Goal: Task Accomplishment & Management: Complete application form

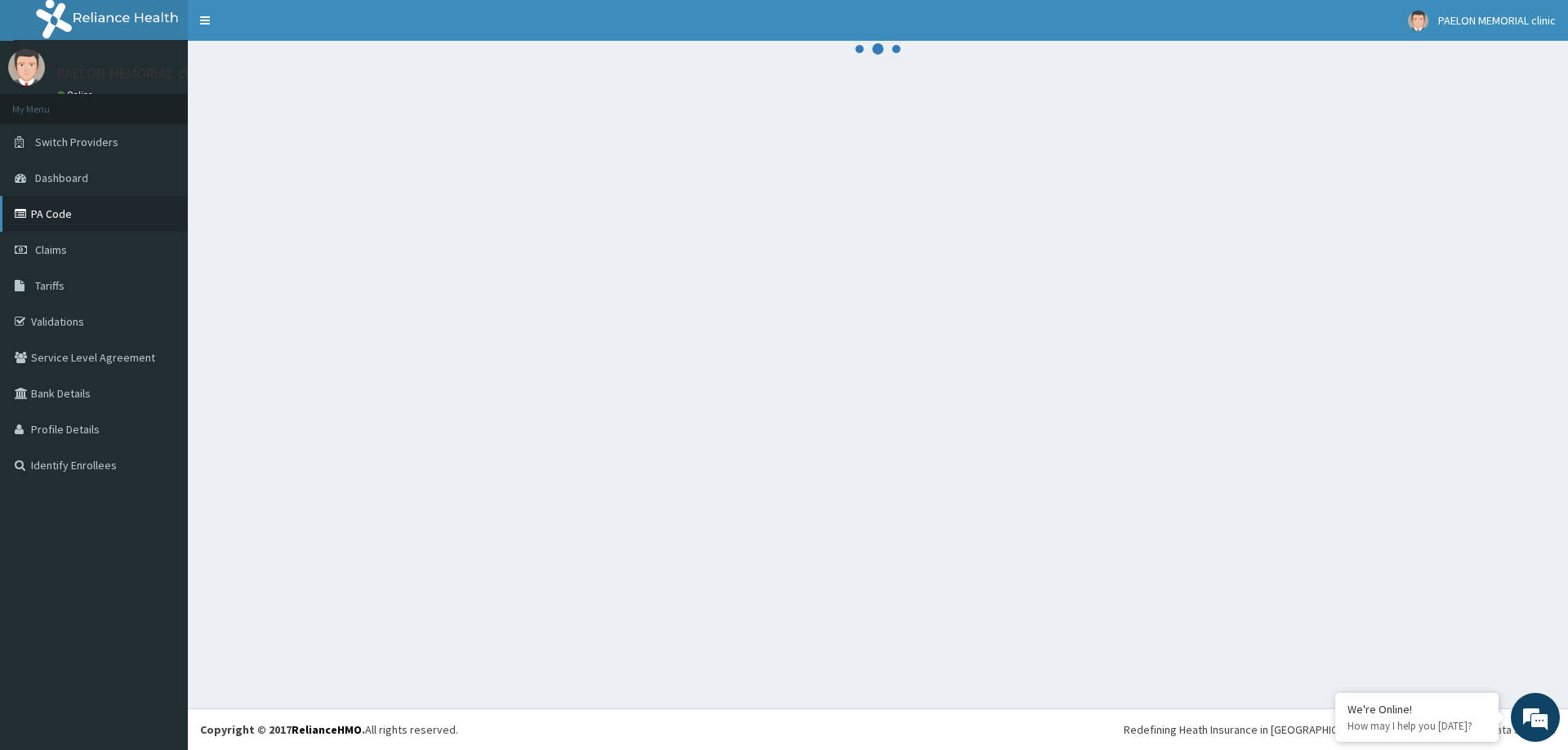
click at [95, 206] on link "PA Code" at bounding box center [94, 214] width 188 height 36
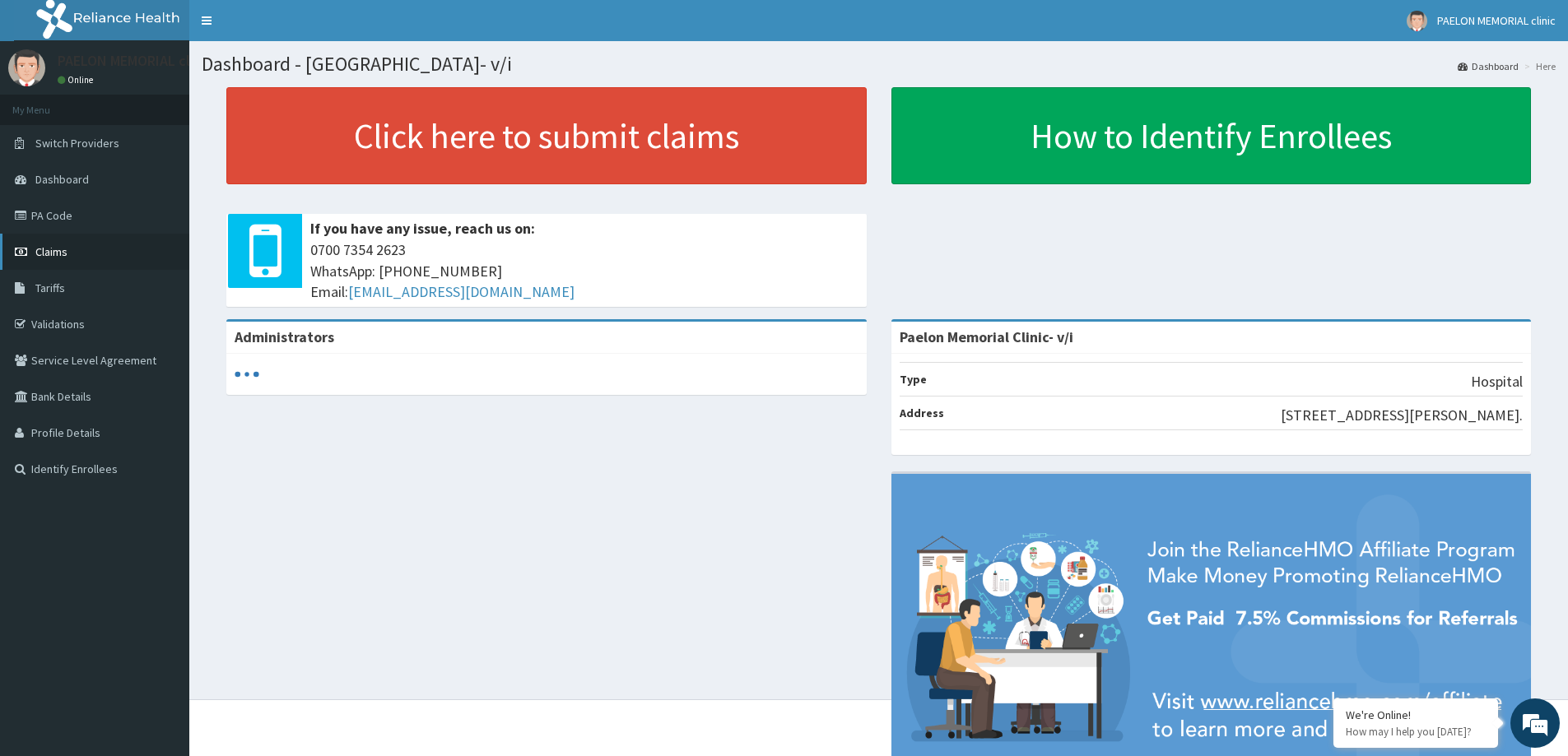
click at [109, 248] on link "Claims" at bounding box center [95, 252] width 189 height 36
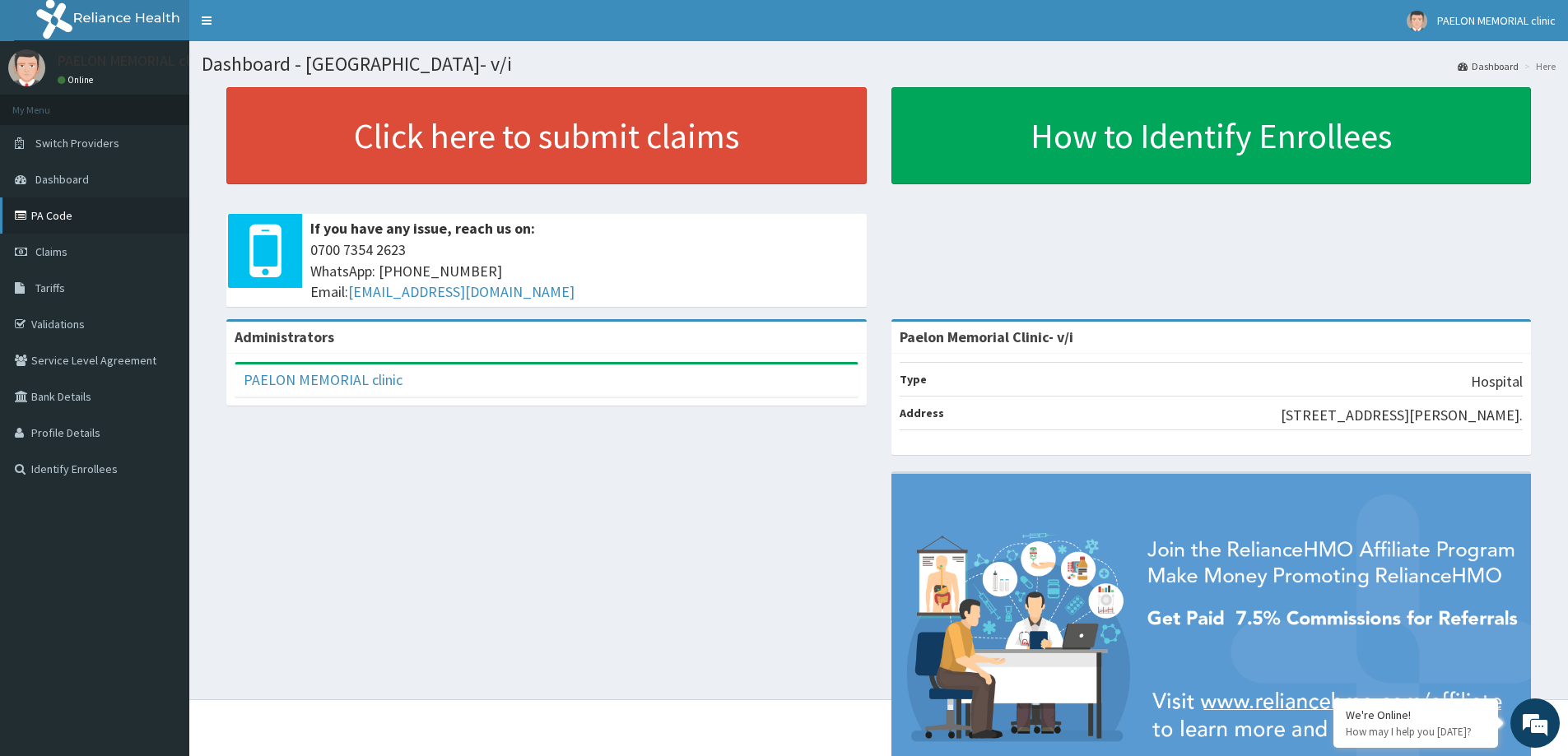
click at [79, 219] on link "PA Code" at bounding box center [95, 216] width 189 height 36
click at [106, 257] on link "Claims" at bounding box center [95, 252] width 189 height 36
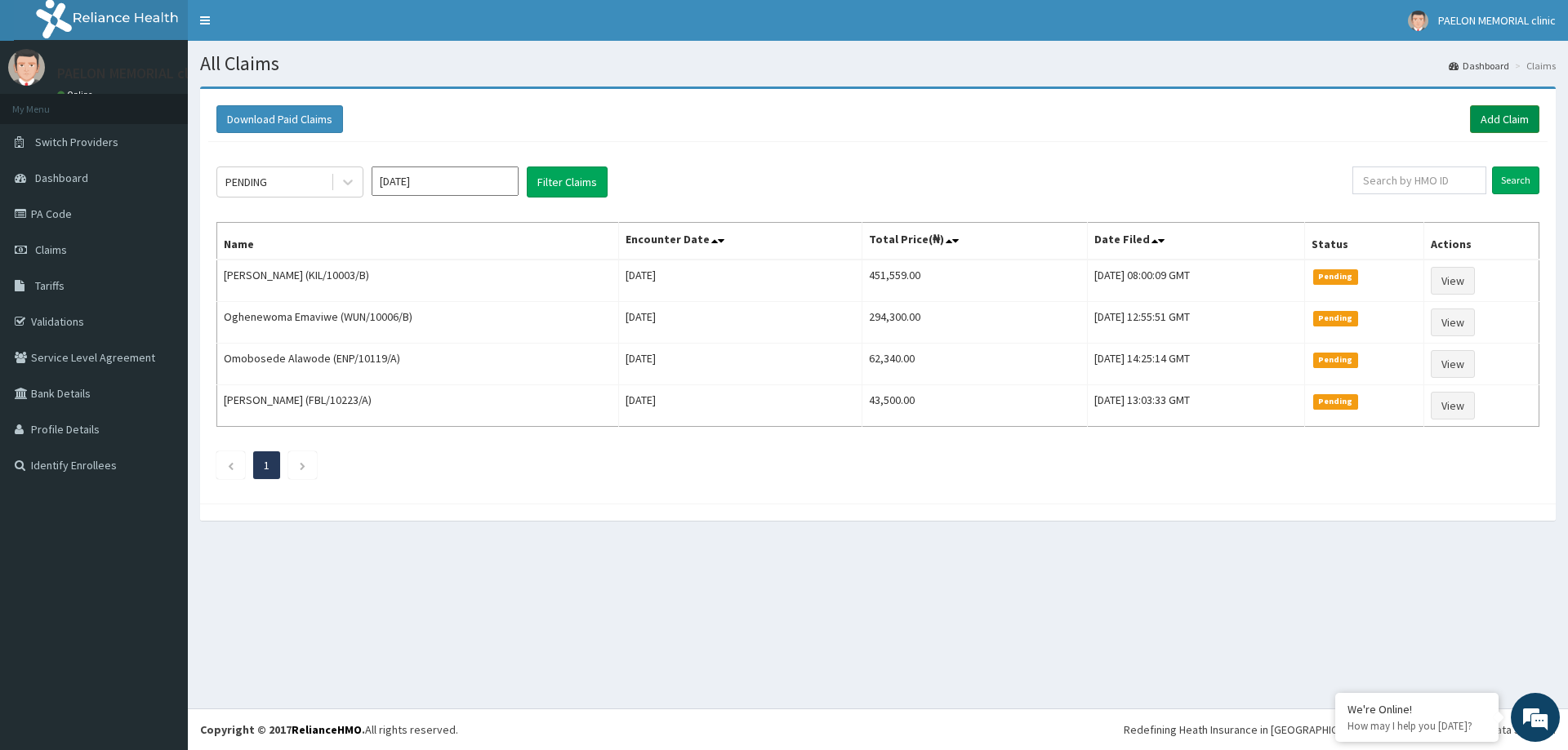
click at [1497, 113] on link "Add Claim" at bounding box center [1505, 119] width 69 height 28
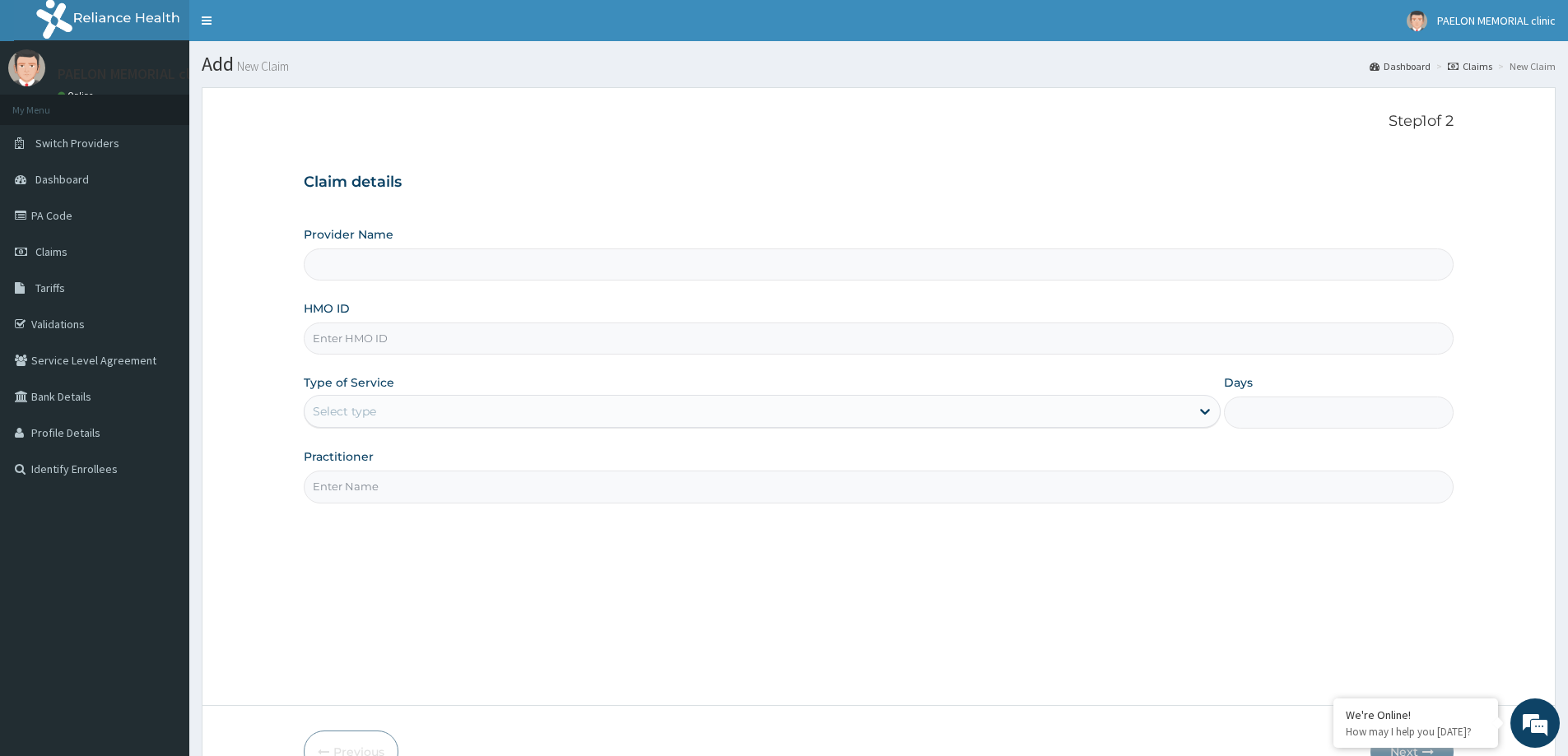
click at [425, 342] on input "HMO ID" at bounding box center [878, 338] width 1150 height 32
paste input "GPD/10001/A"
type input "GPD/10001/A"
type input "Paelon Memorial Clinic- v/i"
type input "GPD/10001/A"
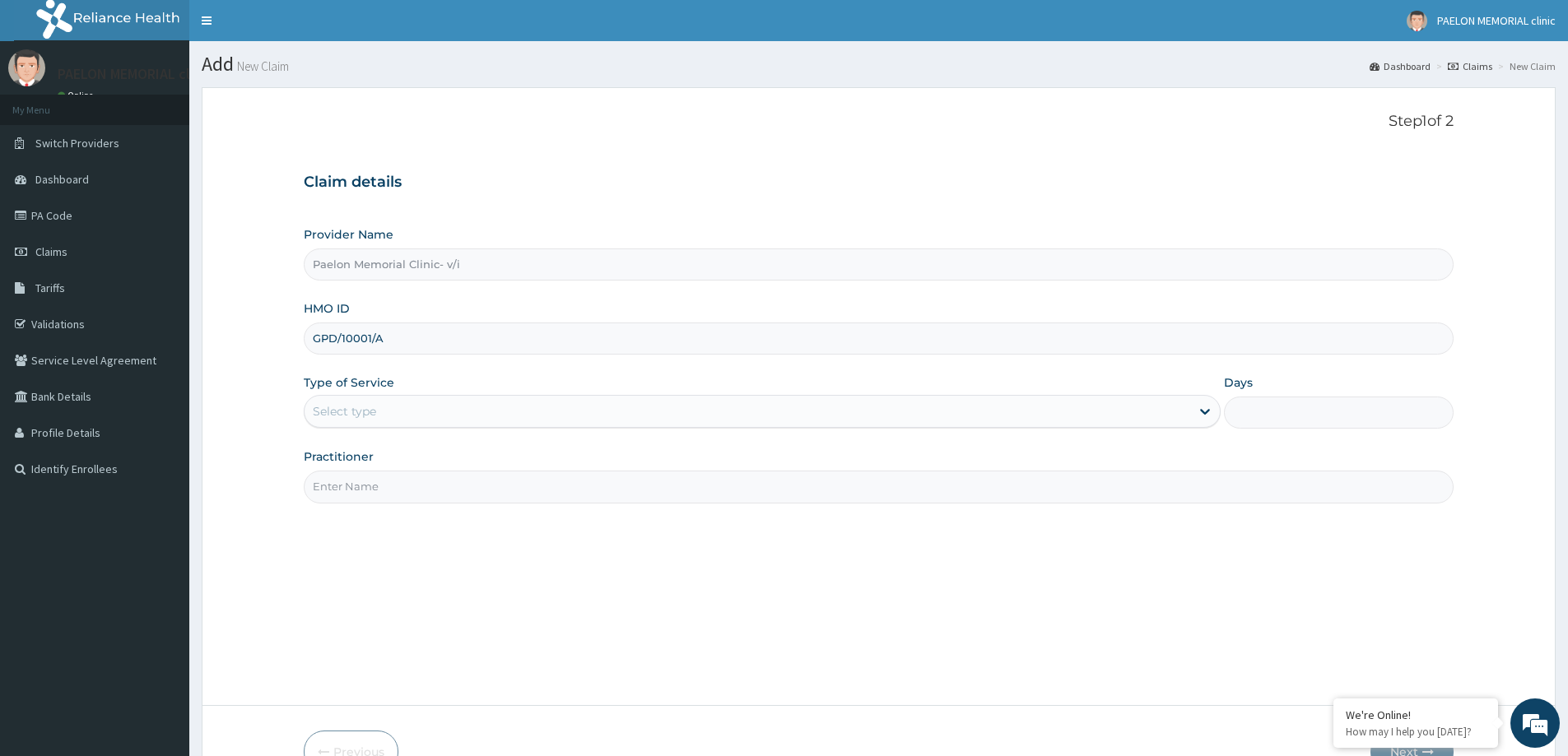
click at [397, 407] on div "Select type" at bounding box center [747, 411] width 886 height 27
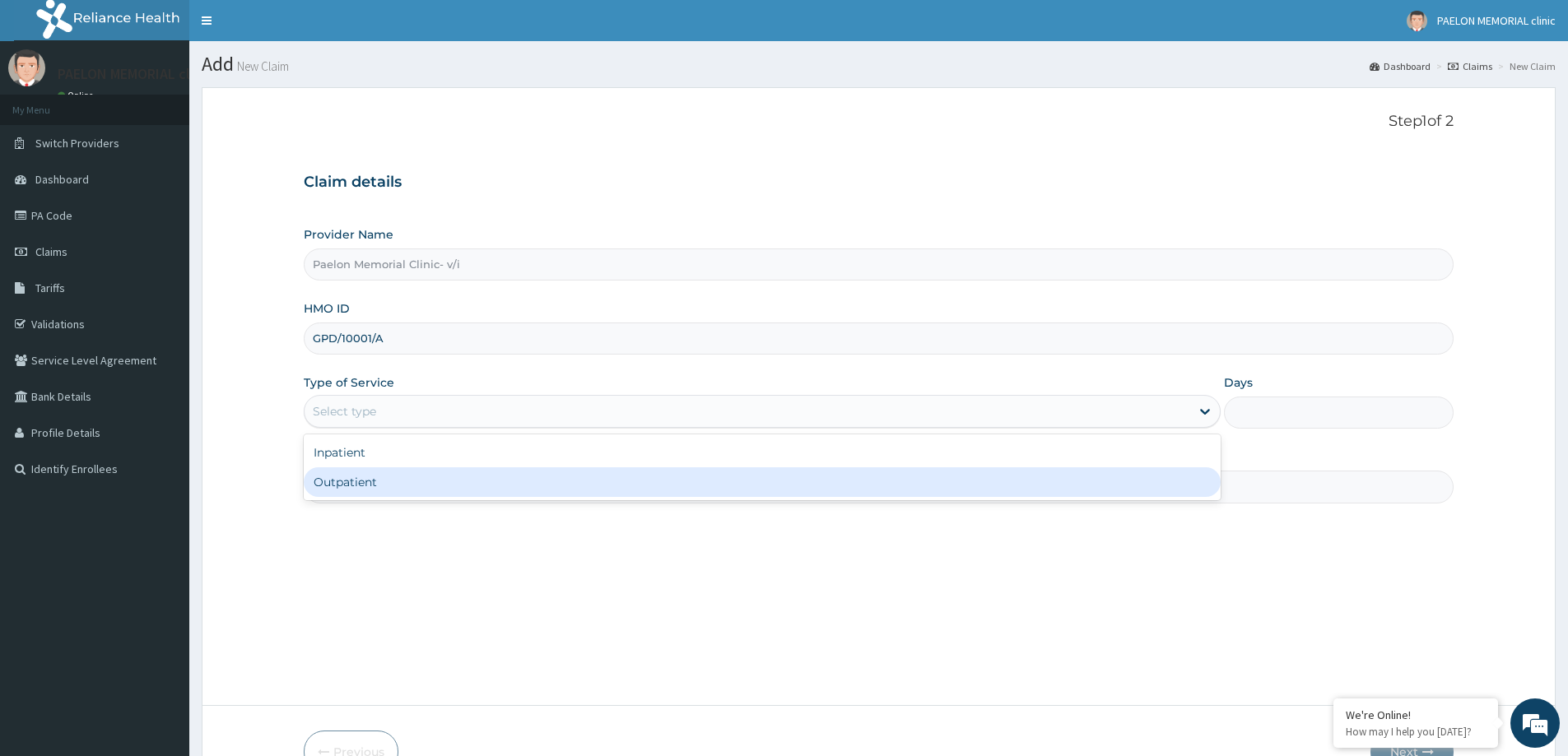
click at [381, 477] on div "Outpatient" at bounding box center [762, 482] width 917 height 30
type input "1"
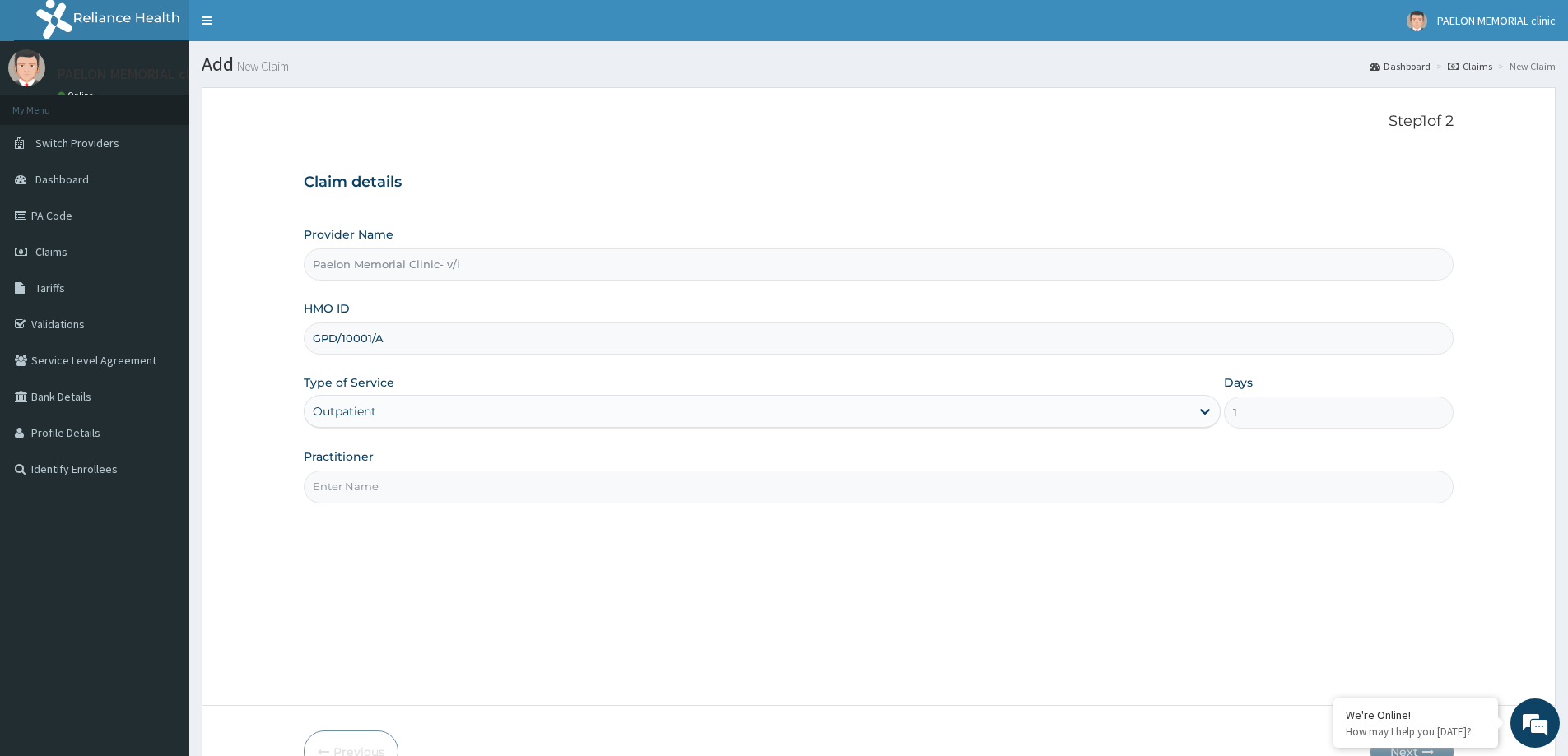
click at [398, 490] on input "Practitioner" at bounding box center [878, 487] width 1150 height 32
type input "d"
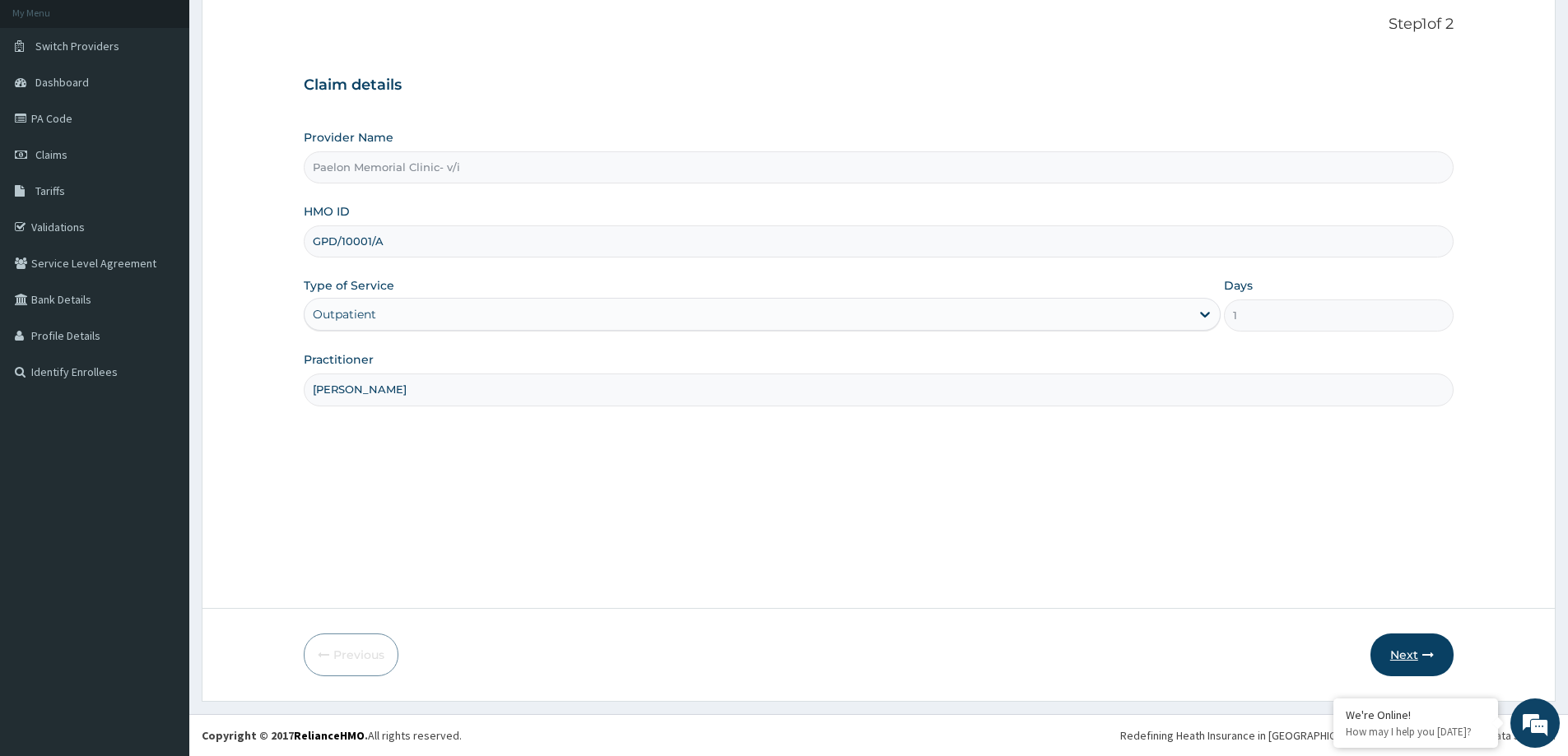
type input "DR ABUDU"
click at [1407, 650] on button "Next" at bounding box center [1412, 655] width 83 height 43
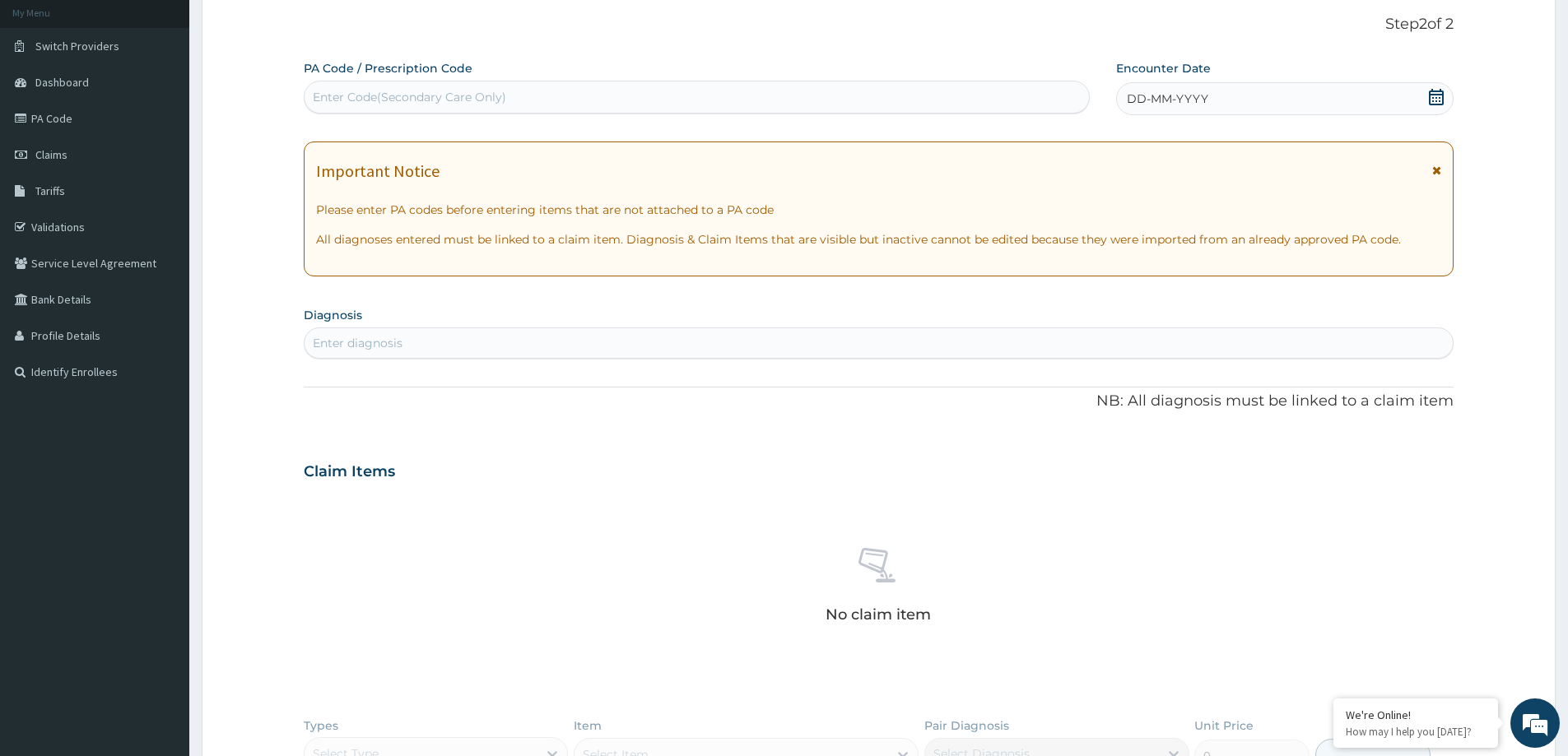
scroll to position [0, 0]
click at [445, 88] on div "Enter Code(Secondary Care Only)" at bounding box center [697, 97] width 784 height 27
paste input "PA/8C6C5F"
type input "PA/8C6C5F"
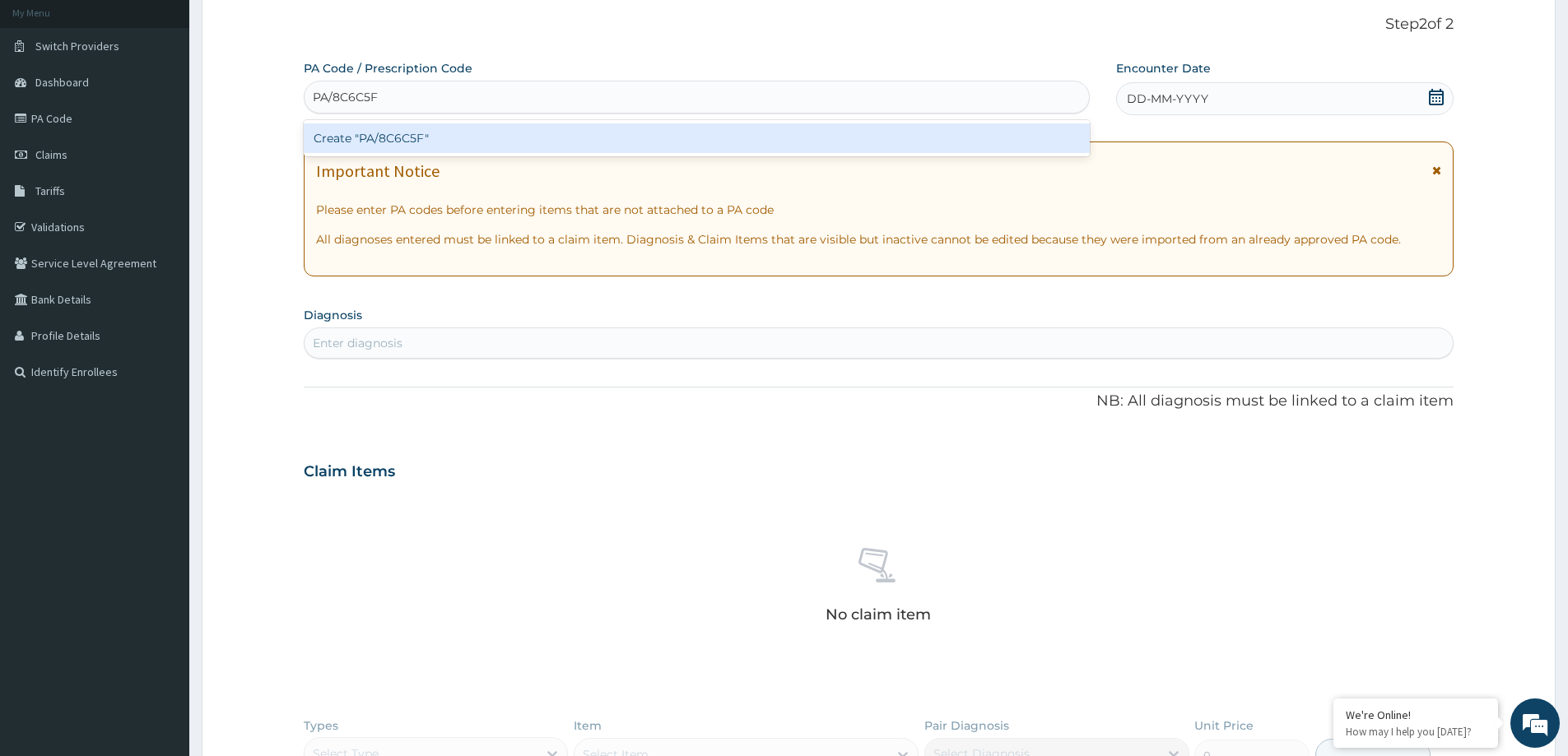
click at [447, 139] on div "Create "PA/8C6C5F"" at bounding box center [697, 138] width 786 height 30
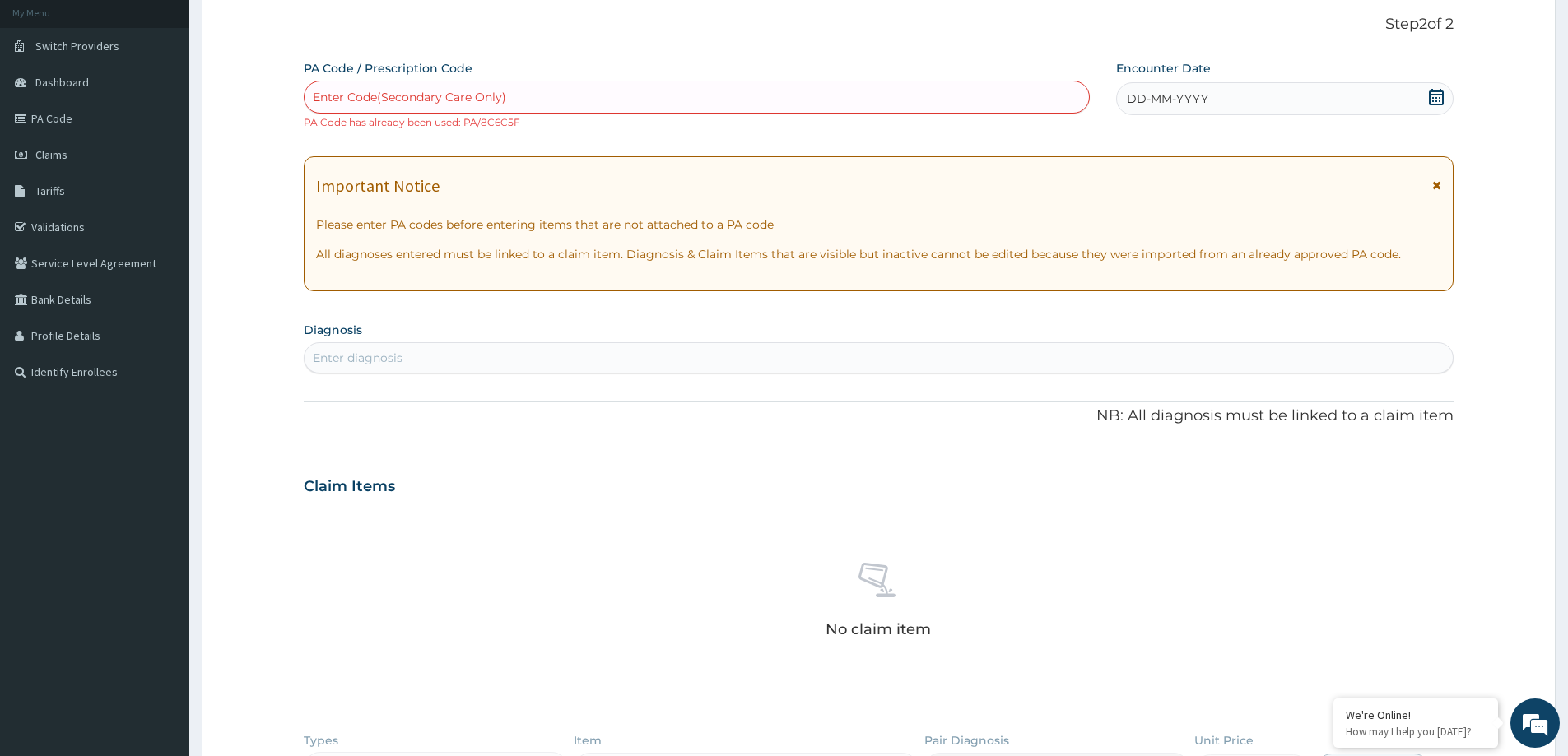
click at [460, 90] on div "Enter Code(Secondary Care Only)" at bounding box center [409, 97] width 193 height 17
paste input "PA/4CD7EE"
type input "PA/4CD7EE"
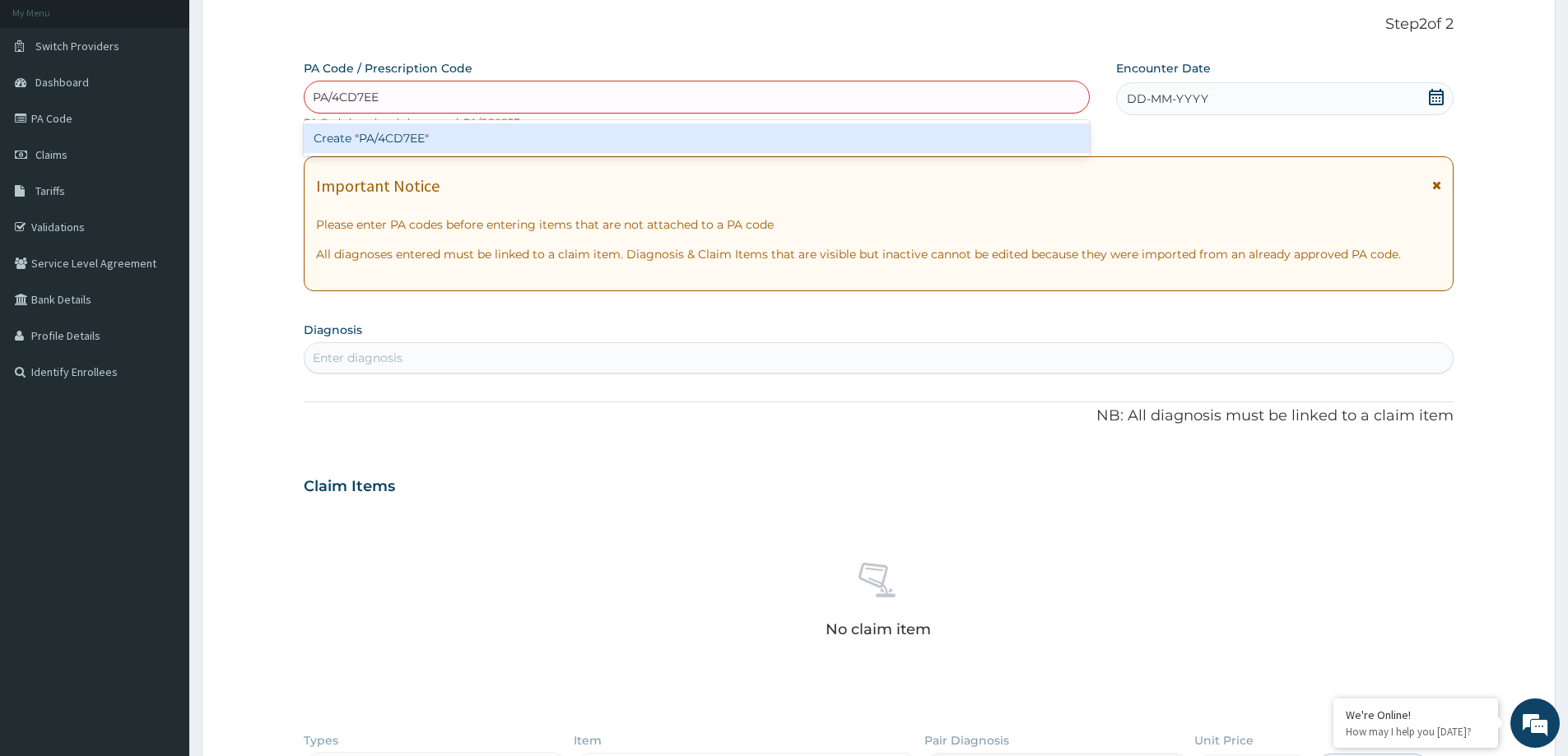
click at [429, 138] on div "Create "PA/4CD7EE"" at bounding box center [697, 138] width 786 height 30
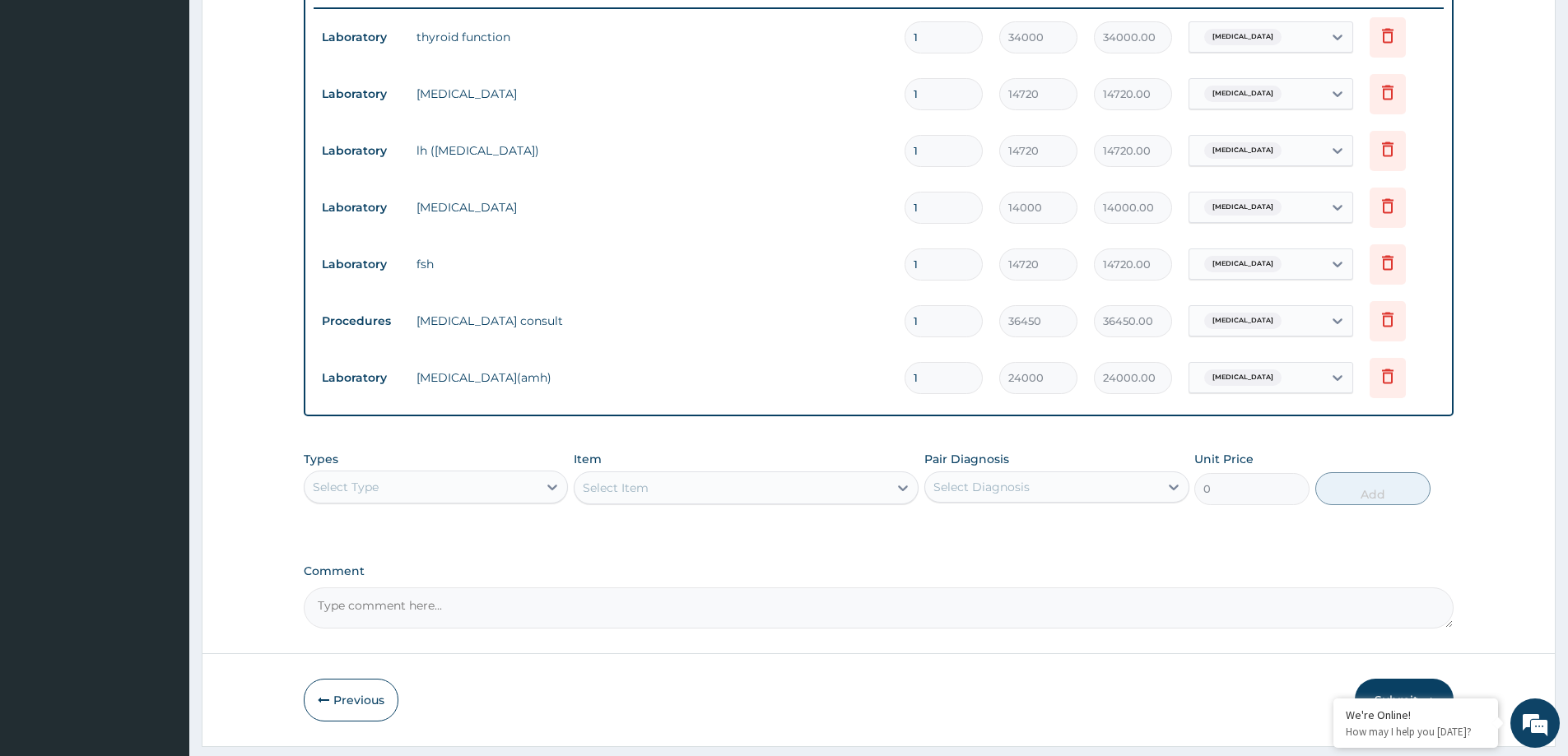
scroll to position [676, 0]
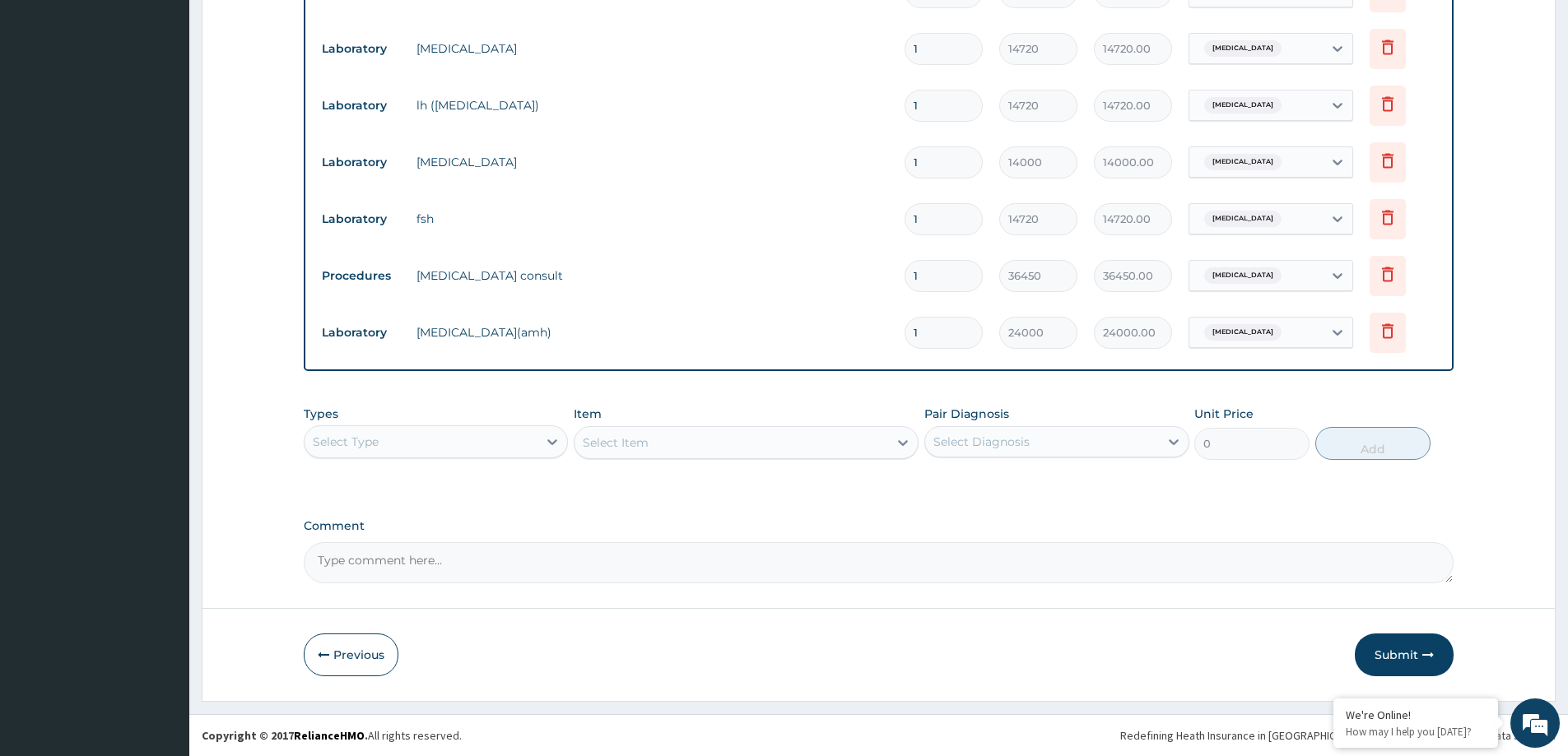
click at [467, 559] on textarea "Comment" at bounding box center [878, 563] width 1150 height 41
type textarea "d"
click at [385, 559] on textarea "Dear Team,kindly approve at enrollee's limit of 60,000" at bounding box center [878, 563] width 1150 height 41
click at [672, 560] on textarea "Dear Team, kindly approve at enrollee's limit of 60,000" at bounding box center [878, 563] width 1150 height 41
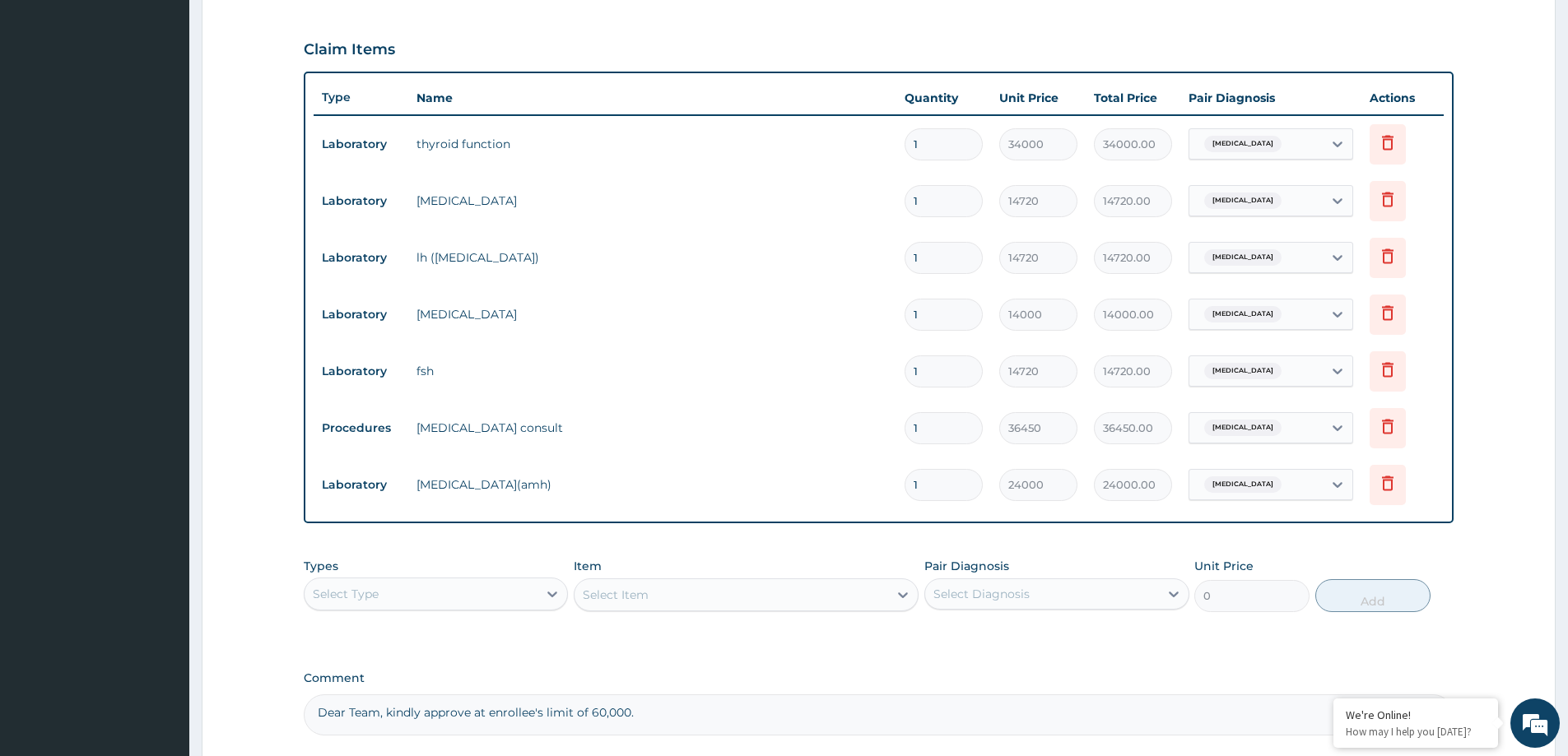
scroll to position [511, 0]
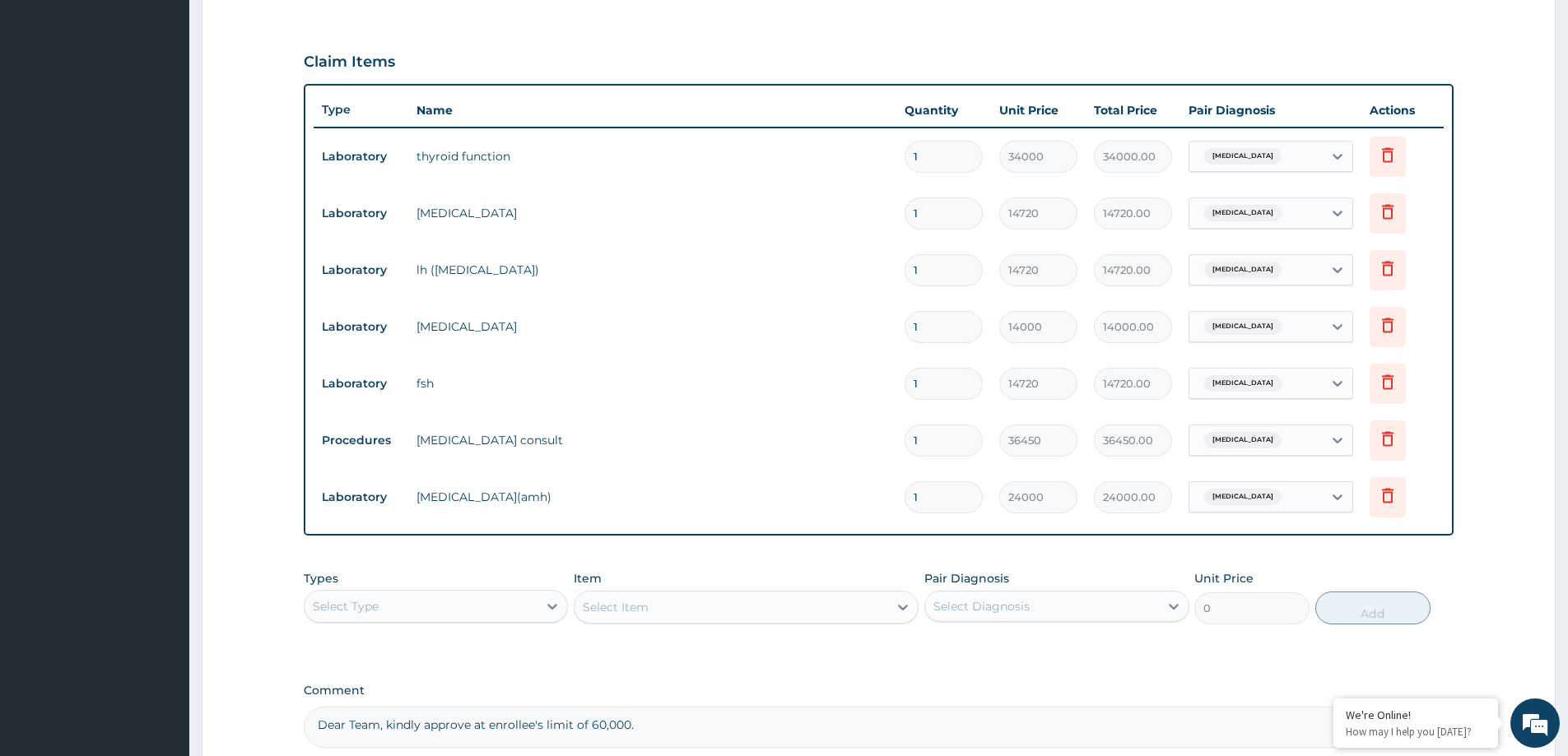
type textarea "Dear Team, kindly approve at enrollee's limit of 60,000."
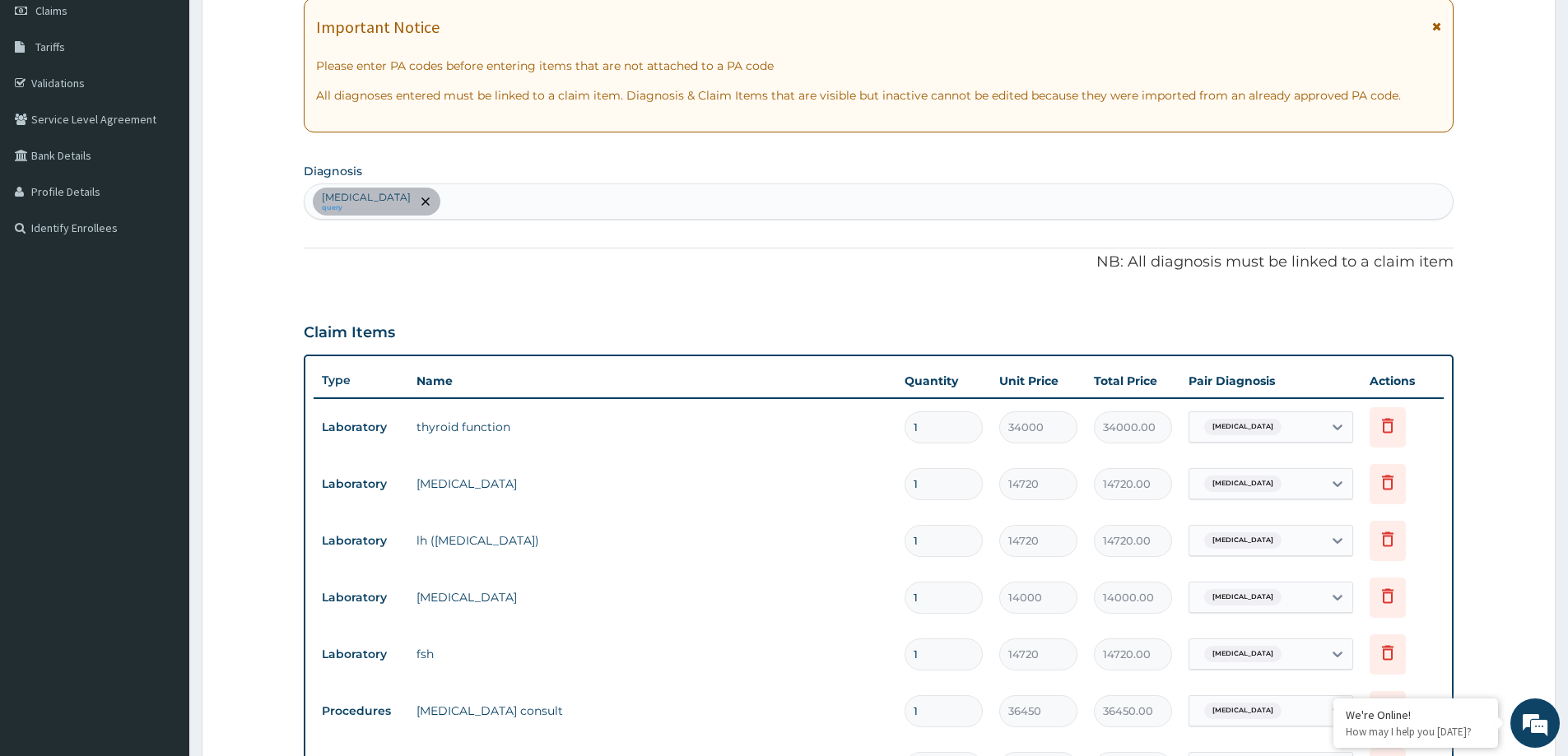
scroll to position [182, 0]
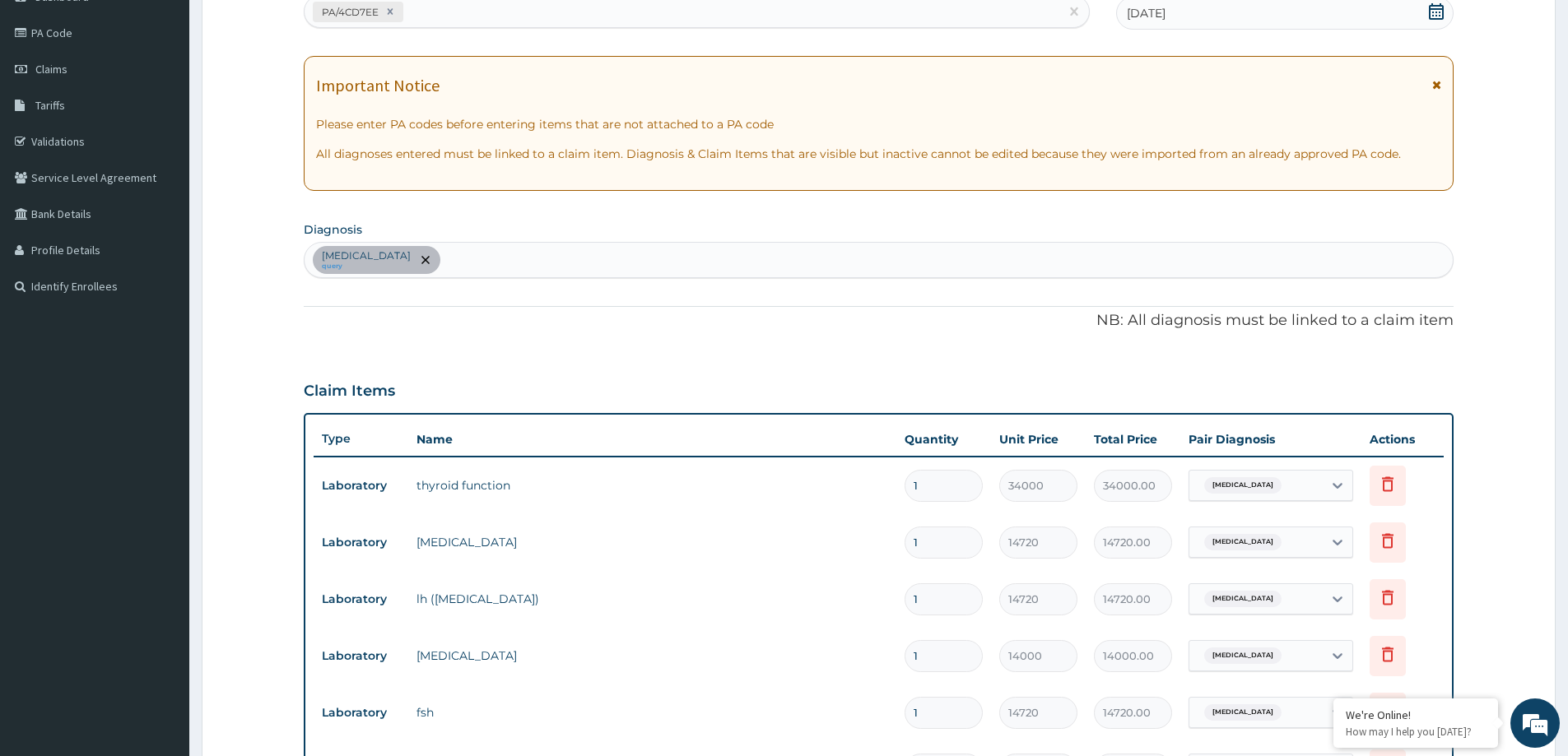
click at [580, 257] on div "Abnormal uterine bleeding query" at bounding box center [878, 260] width 1148 height 35
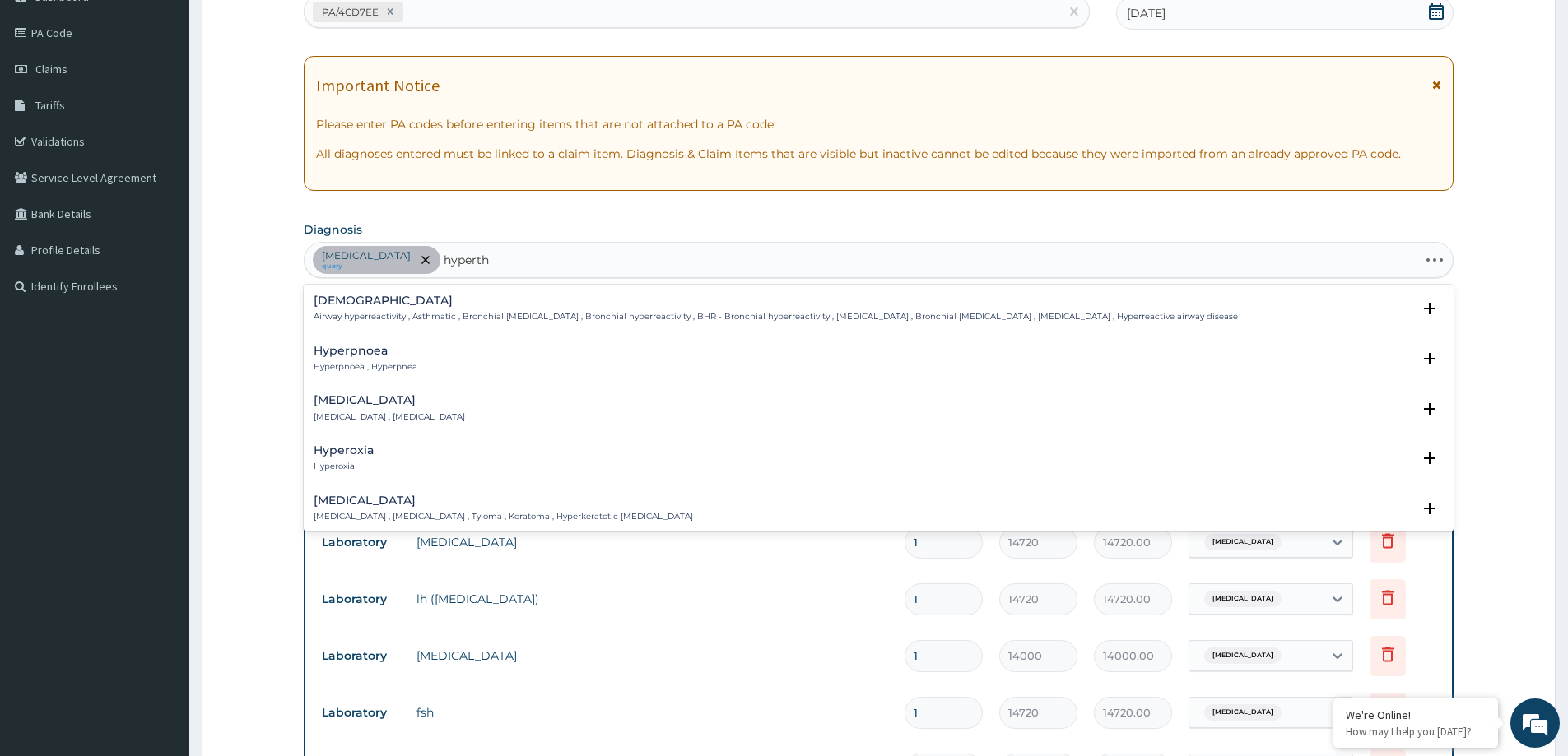
type input "hyperthy"
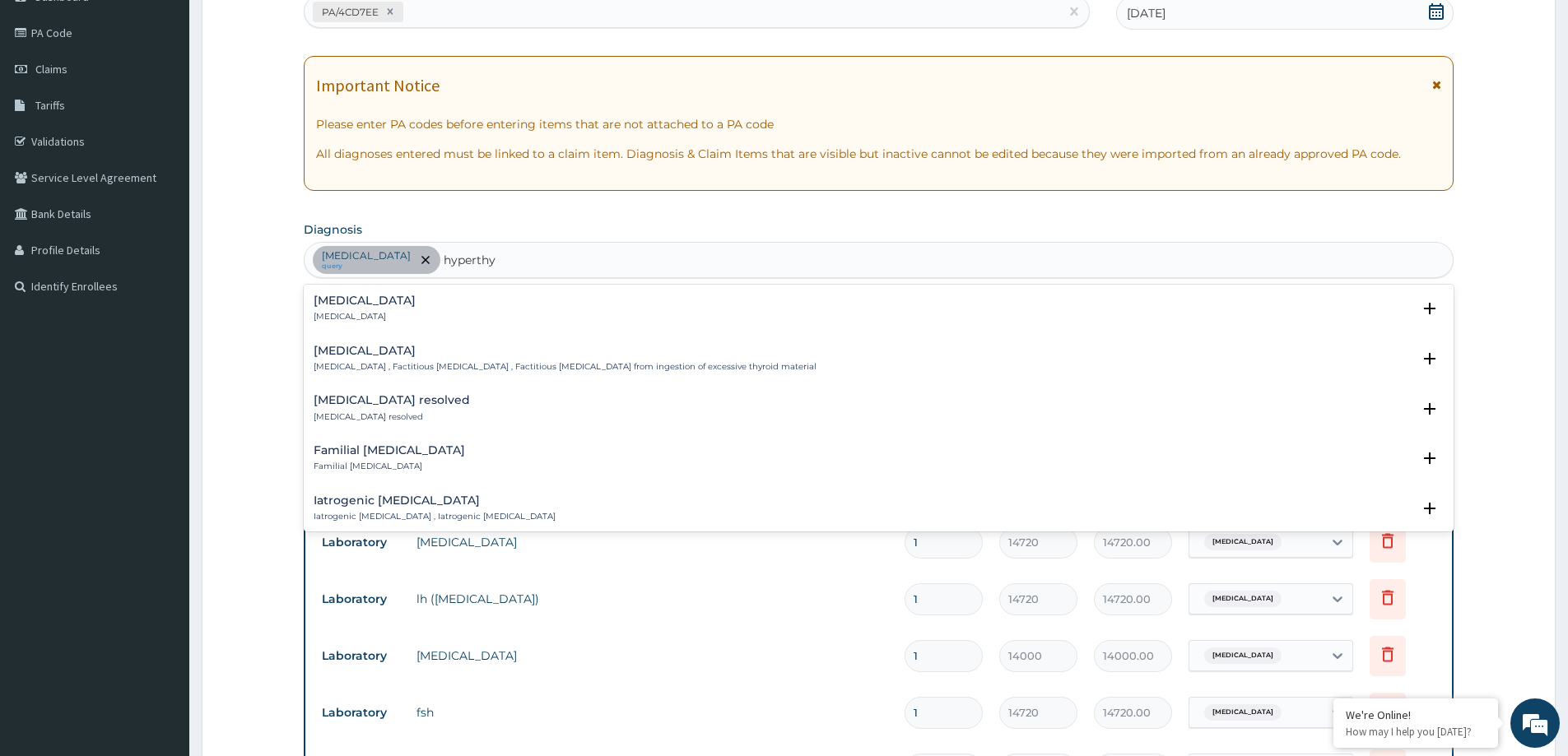
click at [528, 308] on div "Hyperthyroidism Hyperthyroidism" at bounding box center [878, 308] width 1130 height 29
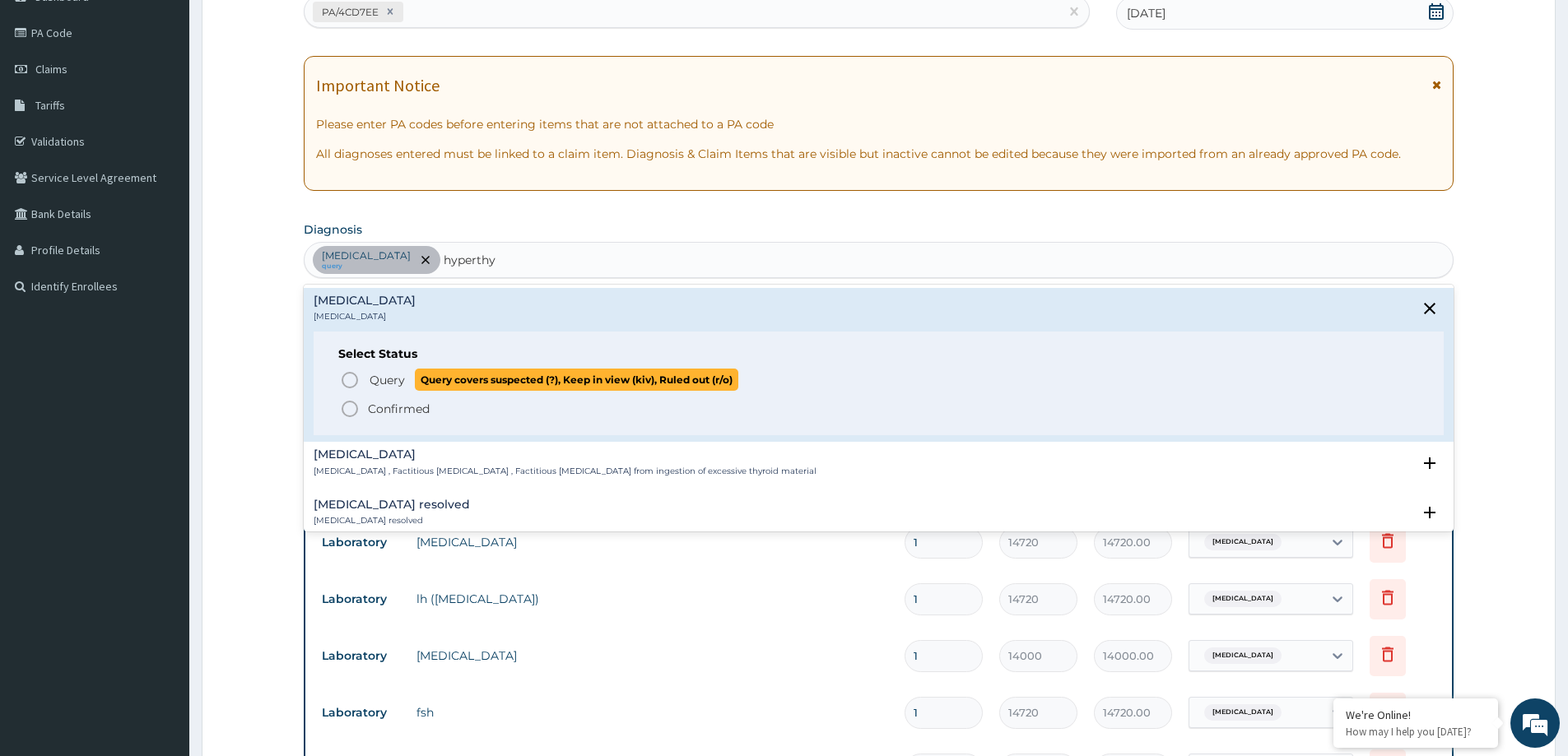
click at [356, 378] on icon "status option query" at bounding box center [350, 380] width 20 height 20
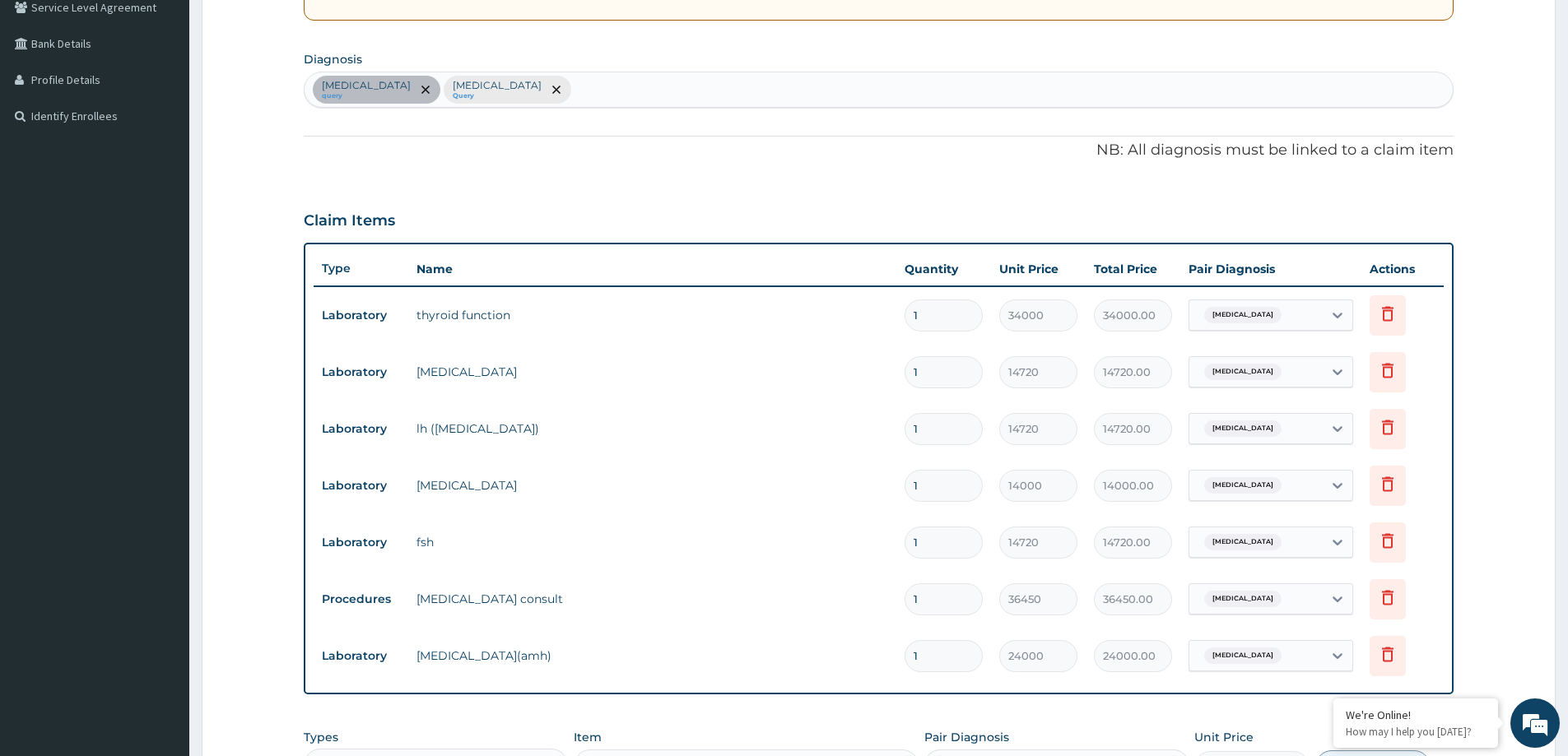
scroll to position [347, 0]
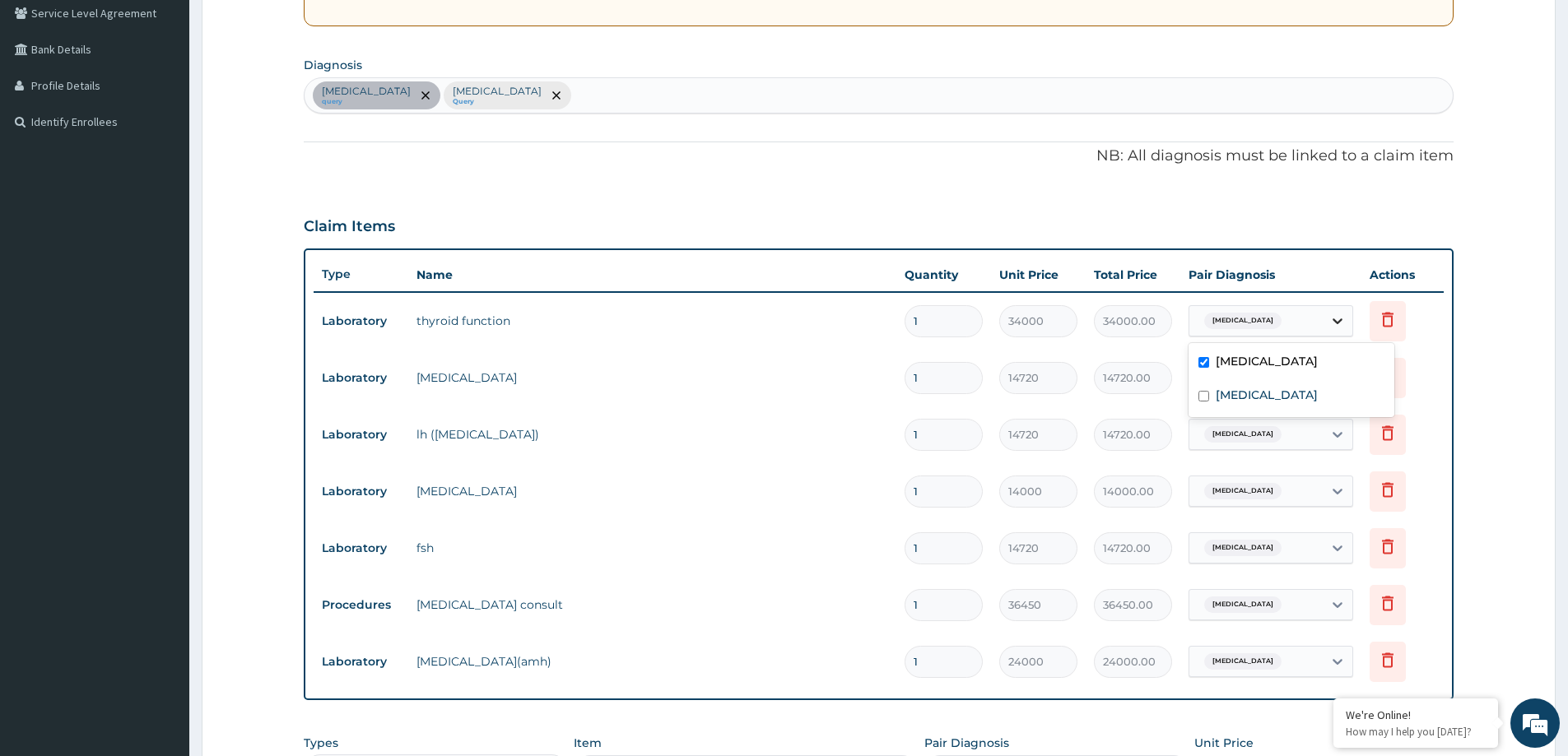
click at [1333, 322] on icon at bounding box center [1337, 321] width 17 height 17
click at [1283, 399] on label "Hyperthyroidism" at bounding box center [1266, 395] width 102 height 17
checkbox input "true"
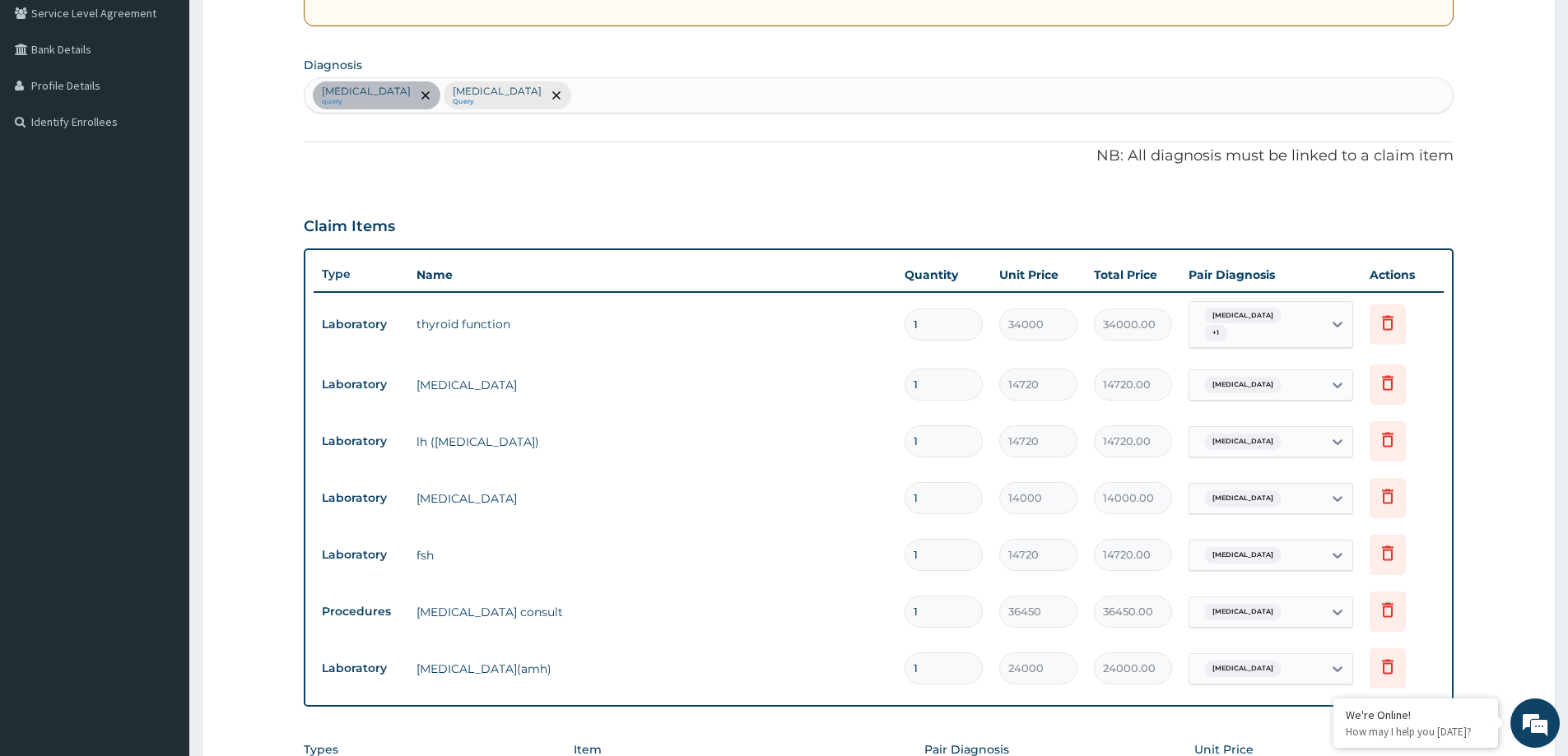
click at [1019, 195] on div "PA Code / Prescription Code PA/4CD7EE Encounter Date 03-09-2025 Important Notic…" at bounding box center [878, 365] width 1150 height 1109
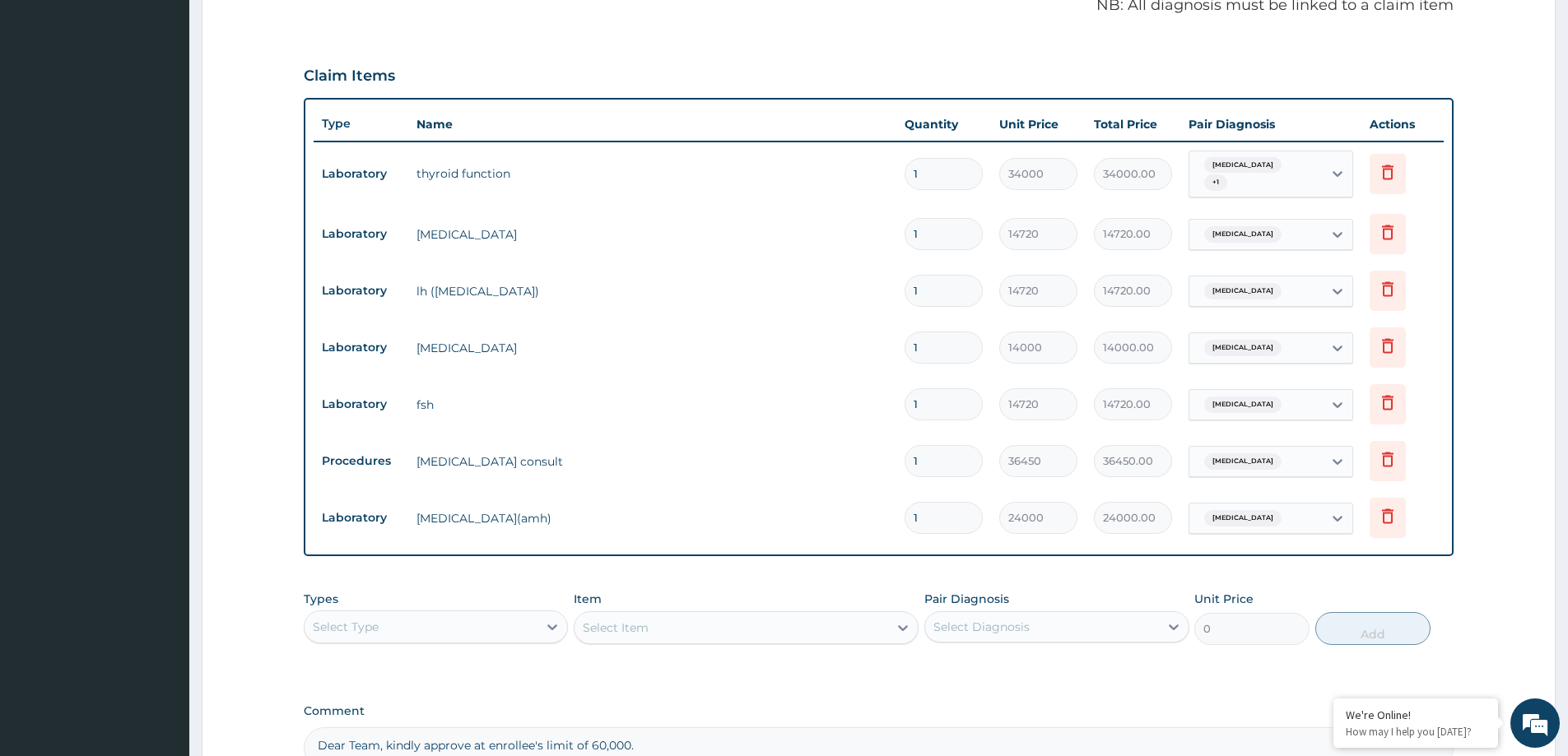
scroll to position [511, 0]
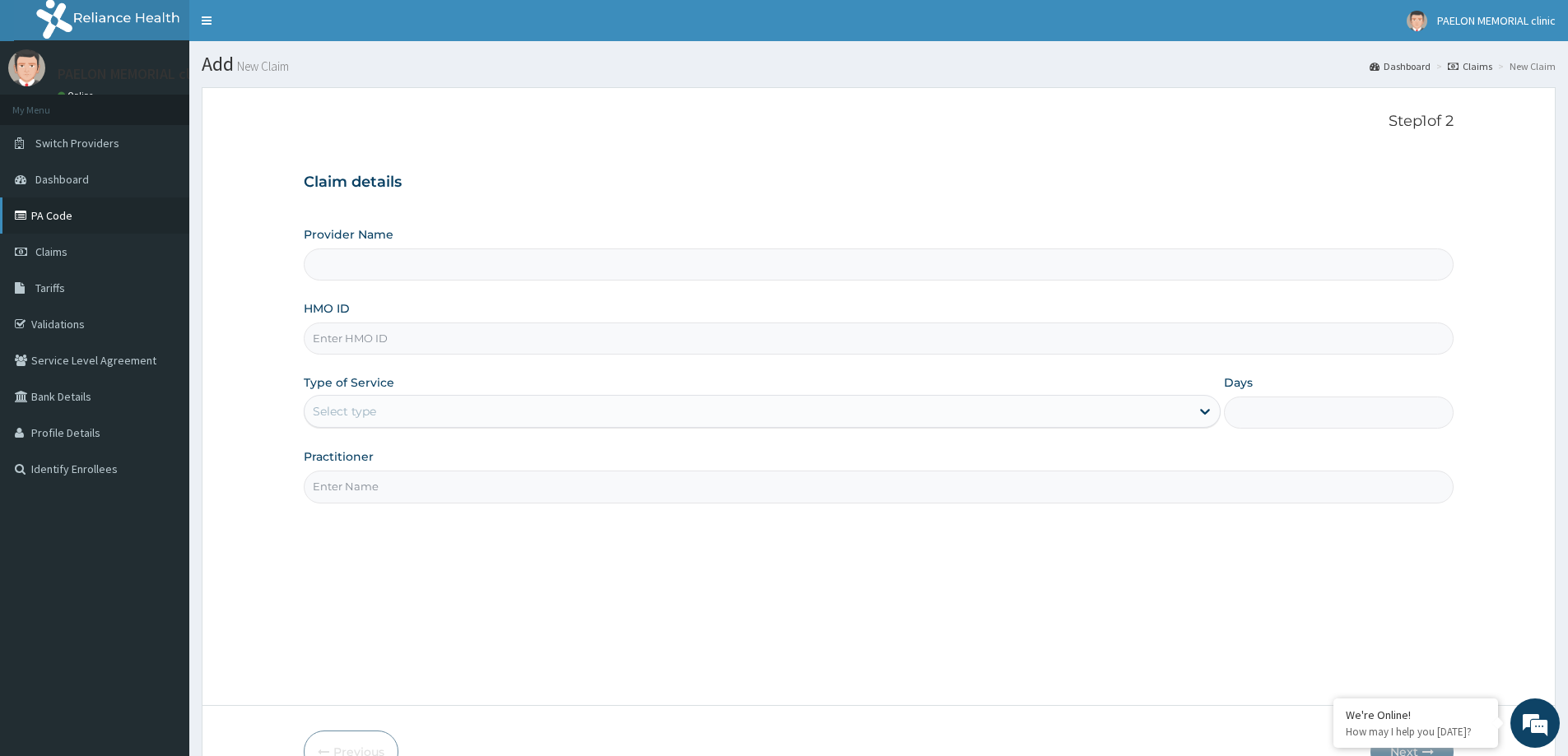
click at [124, 214] on link "PA Code" at bounding box center [95, 216] width 189 height 36
click at [99, 219] on link "PA Code" at bounding box center [95, 216] width 189 height 36
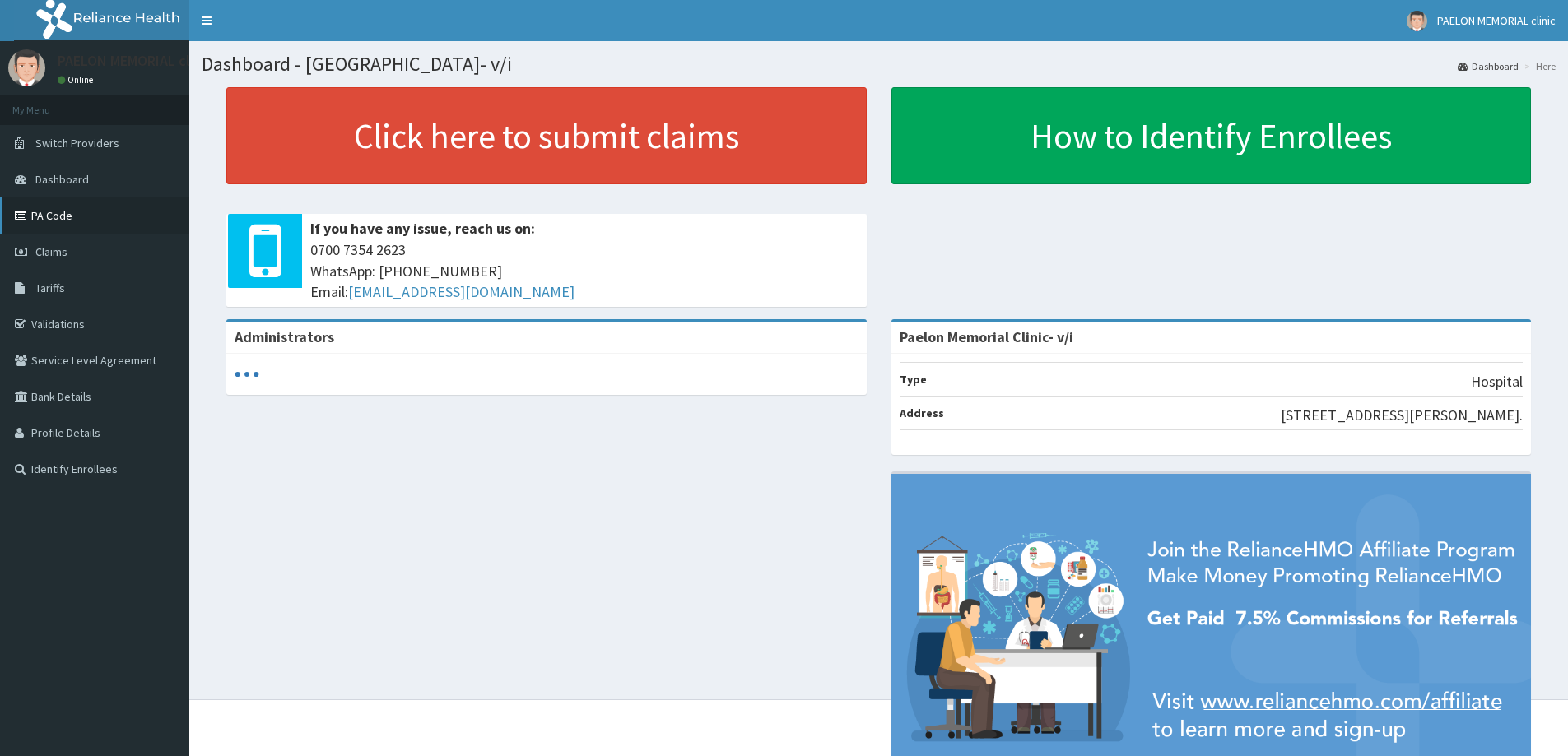
click at [95, 209] on link "PA Code" at bounding box center [95, 216] width 189 height 36
